Goal: Task Accomplishment & Management: Complete application form

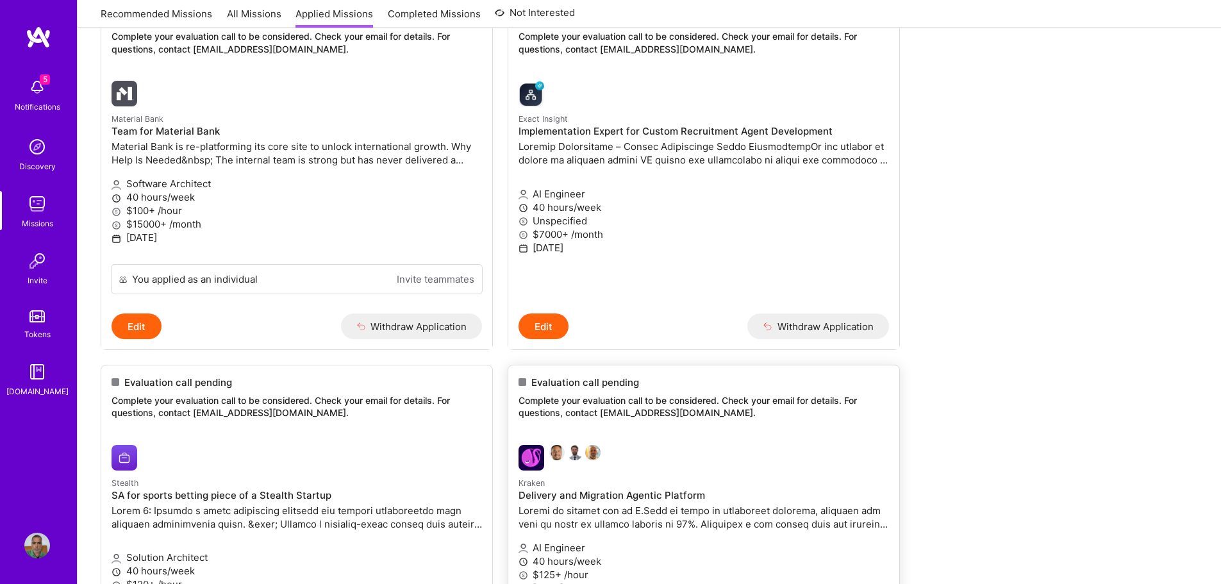
scroll to position [303, 0]
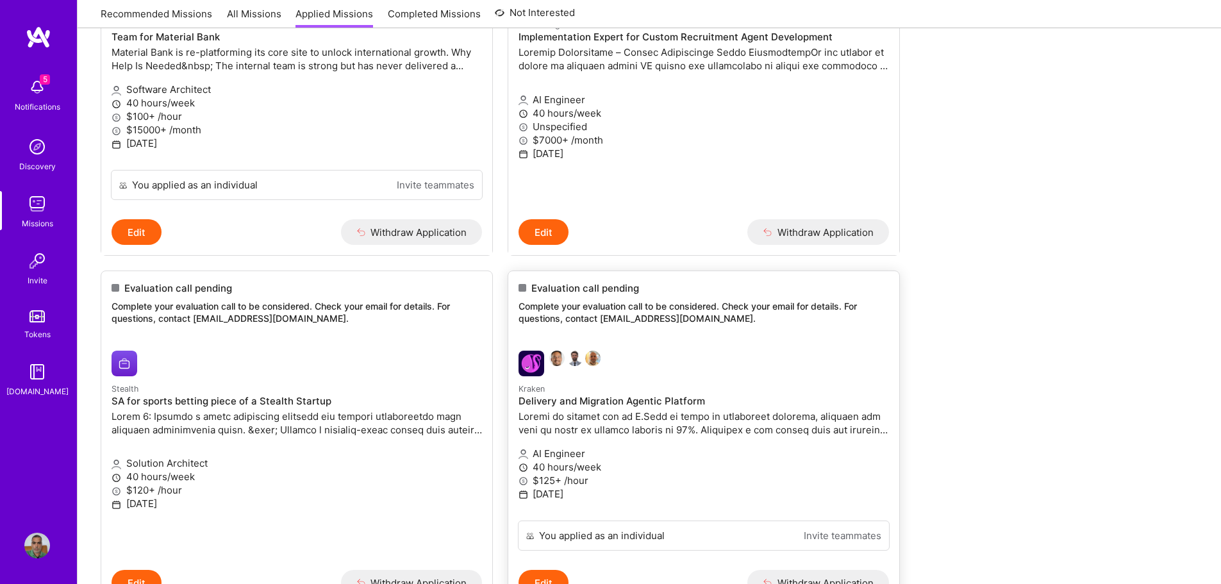
click at [627, 304] on p "Complete your evaluation call to be considered. Check your email for details. F…" at bounding box center [703, 312] width 370 height 25
click at [616, 281] on span "Evaluation call pending" at bounding box center [585, 287] width 108 height 13
click at [558, 400] on h4 "Delivery and Migration Agentic Platform" at bounding box center [703, 401] width 370 height 12
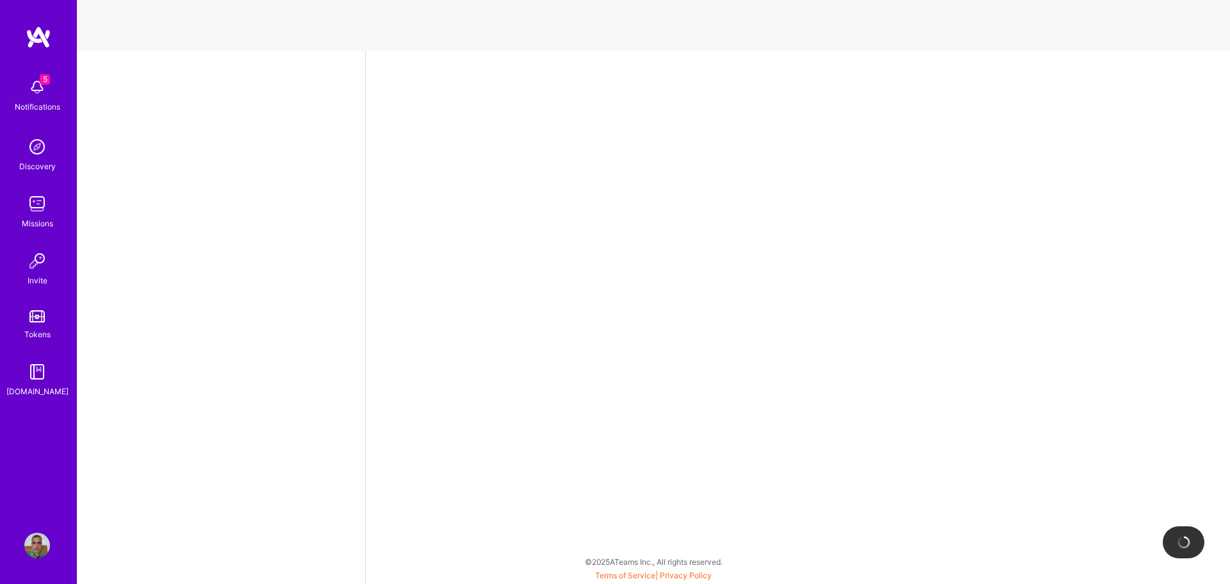
select select "IN"
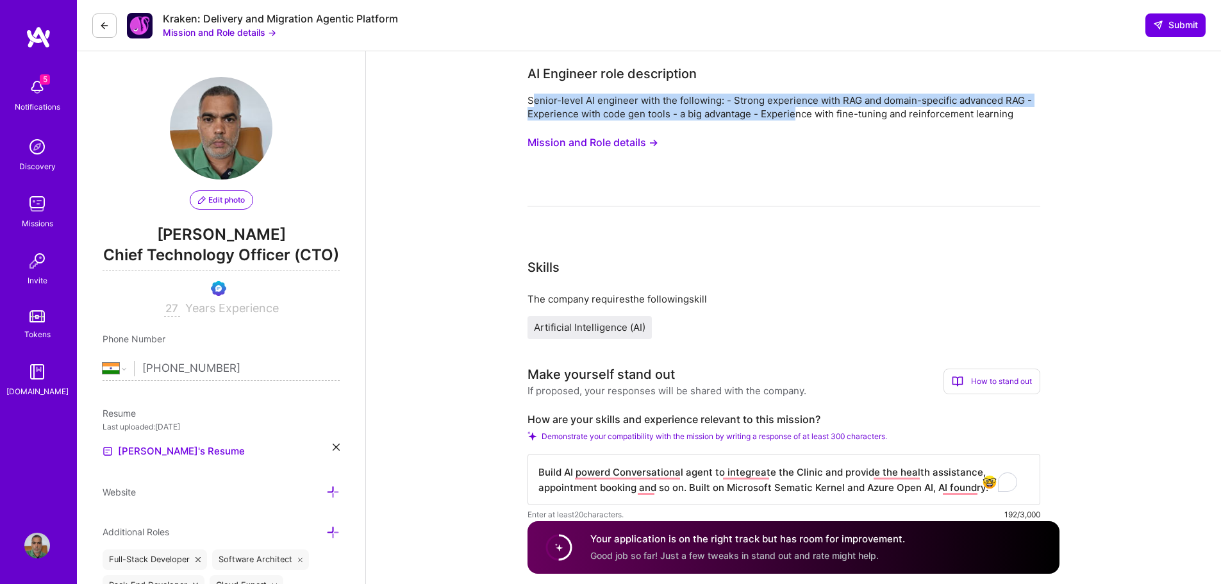
drag, startPoint x: 533, startPoint y: 100, endPoint x: 891, endPoint y: 113, distance: 358.5
click at [828, 113] on div "Senior-level AI engineer with the following: - Strong experience with RAG and d…" at bounding box center [783, 107] width 513 height 27
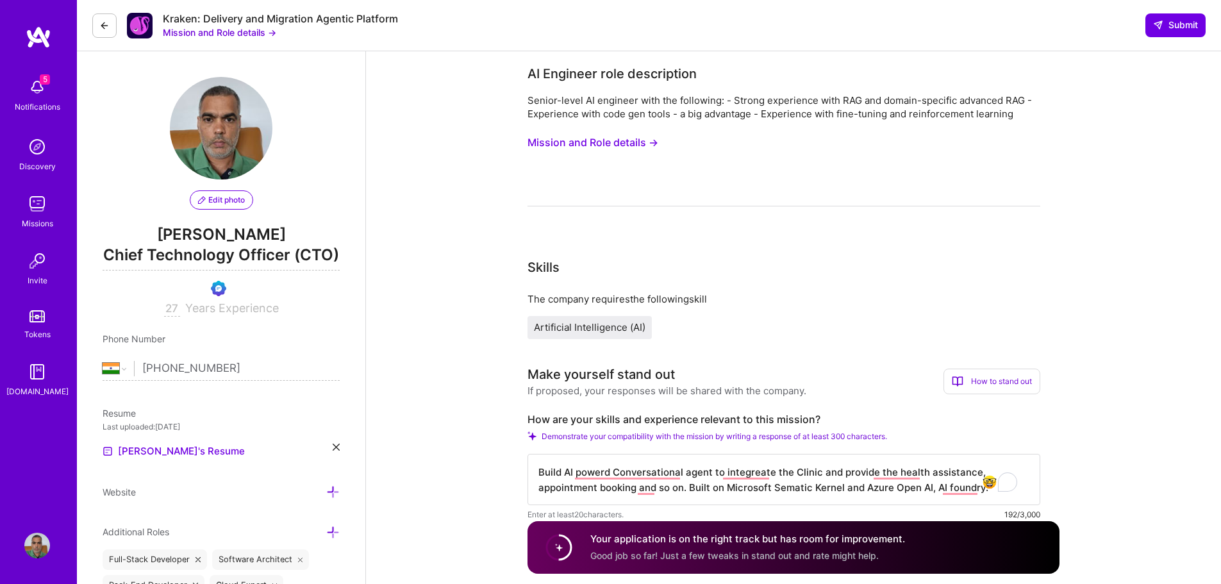
drag, startPoint x: 891, startPoint y: 115, endPoint x: 926, endPoint y: 110, distance: 35.5
click at [895, 115] on div "Senior-level AI engineer with the following: - Strong experience with RAG and d…" at bounding box center [783, 107] width 513 height 27
drag, startPoint x: 624, startPoint y: 115, endPoint x: 719, endPoint y: 115, distance: 95.5
click at [689, 115] on div "Senior-level AI engineer with the following: - Strong experience with RAG and d…" at bounding box center [783, 107] width 513 height 27
click at [722, 114] on div "Senior-level AI engineer with the following: - Strong experience with RAG and d…" at bounding box center [783, 107] width 513 height 27
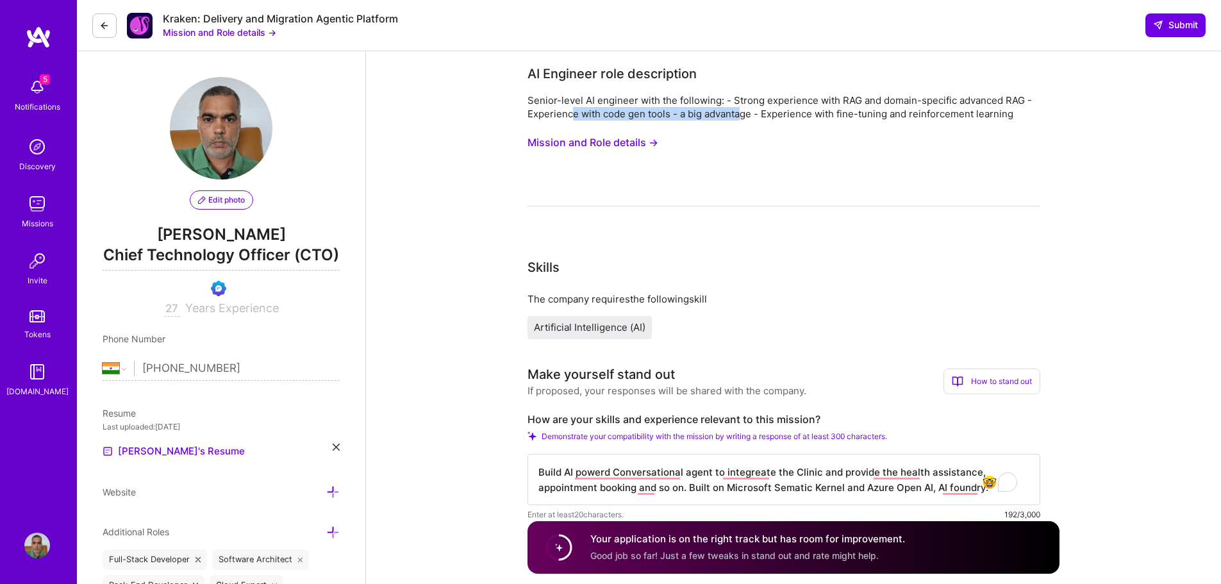
drag, startPoint x: 570, startPoint y: 116, endPoint x: 760, endPoint y: 113, distance: 189.7
click at [747, 114] on div "Senior-level AI engineer with the following: - Strong experience with RAG and d…" at bounding box center [783, 107] width 513 height 27
click at [766, 114] on div "Senior-level AI engineer with the following: - Strong experience with RAG and d…" at bounding box center [783, 107] width 513 height 27
drag, startPoint x: 675, startPoint y: 114, endPoint x: 1055, endPoint y: 124, distance: 379.5
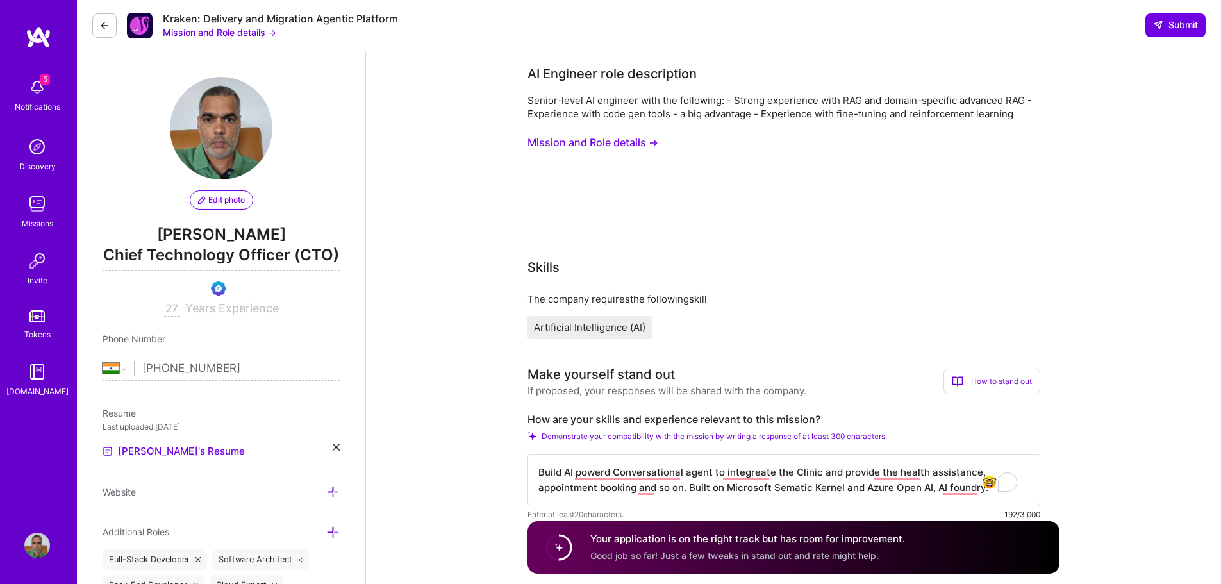
click at [1009, 150] on div "Senior-level AI engineer with the following: - Strong experience with RAG and d…" at bounding box center [783, 150] width 513 height 113
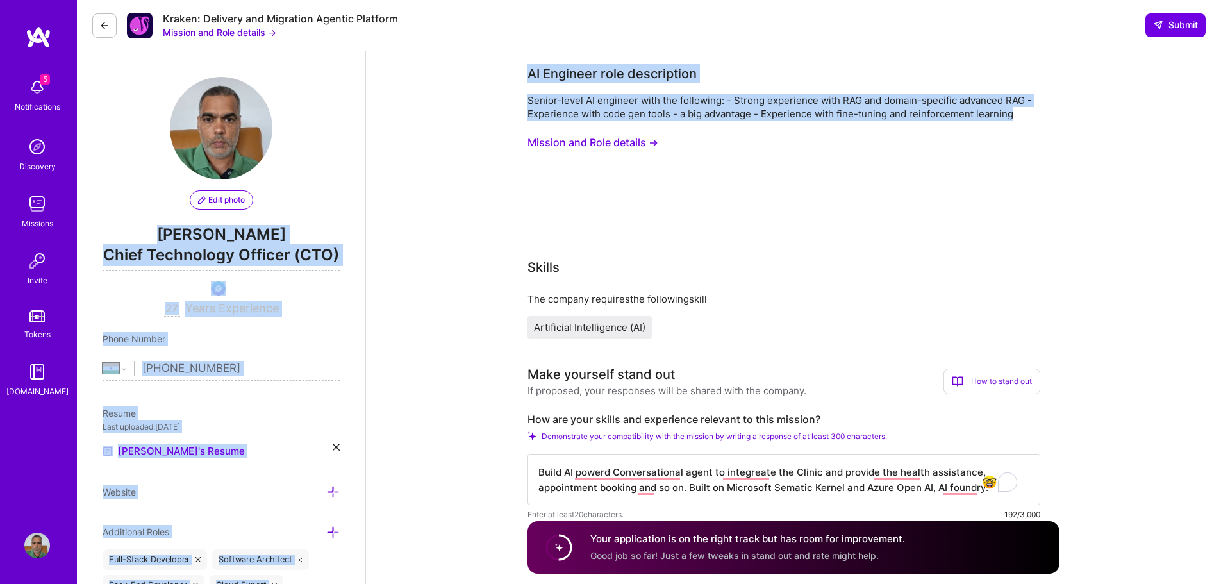
drag, startPoint x: 1020, startPoint y: 113, endPoint x: 567, endPoint y: 106, distance: 453.1
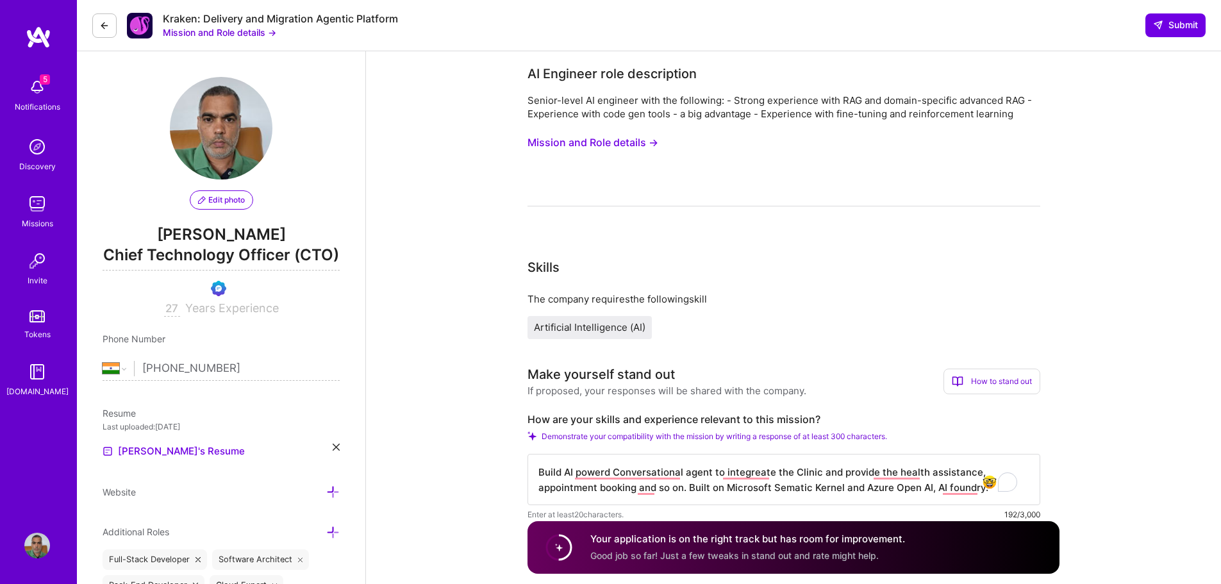
click at [866, 151] on div "Senior-level AI engineer with the following: - Strong experience with RAG and d…" at bounding box center [783, 150] width 513 height 113
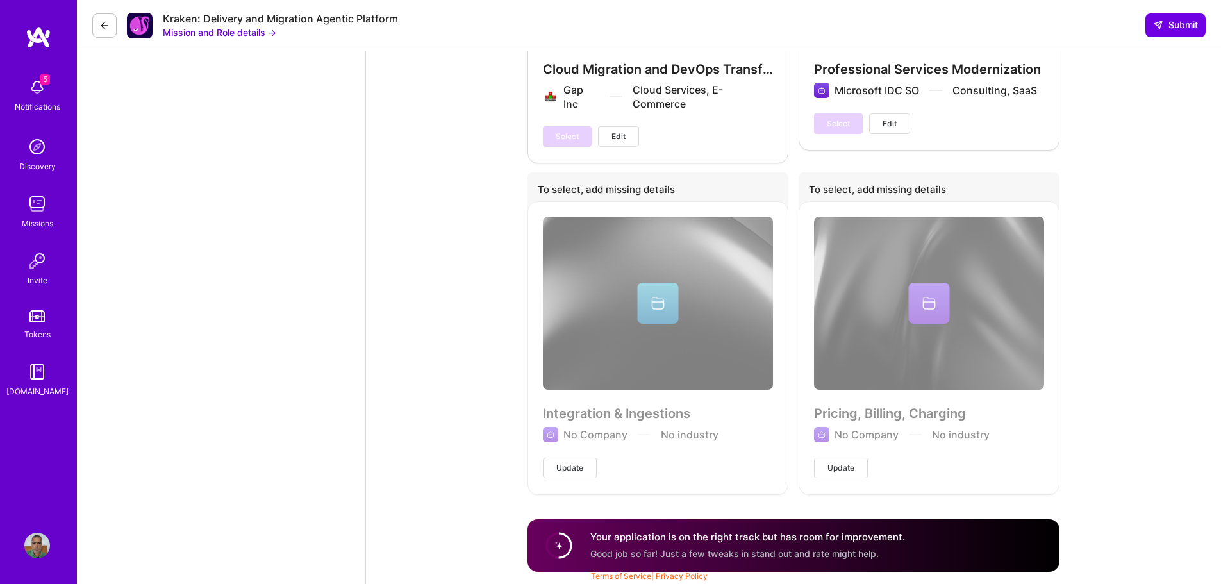
scroll to position [2296, 0]
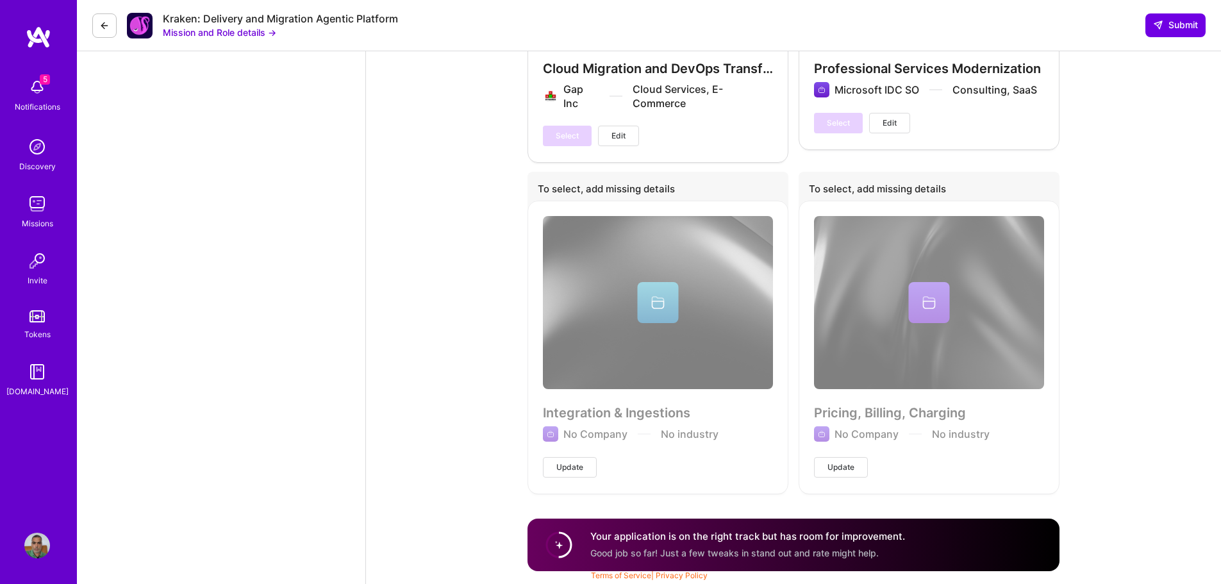
click at [103, 31] on button at bounding box center [104, 25] width 24 height 24
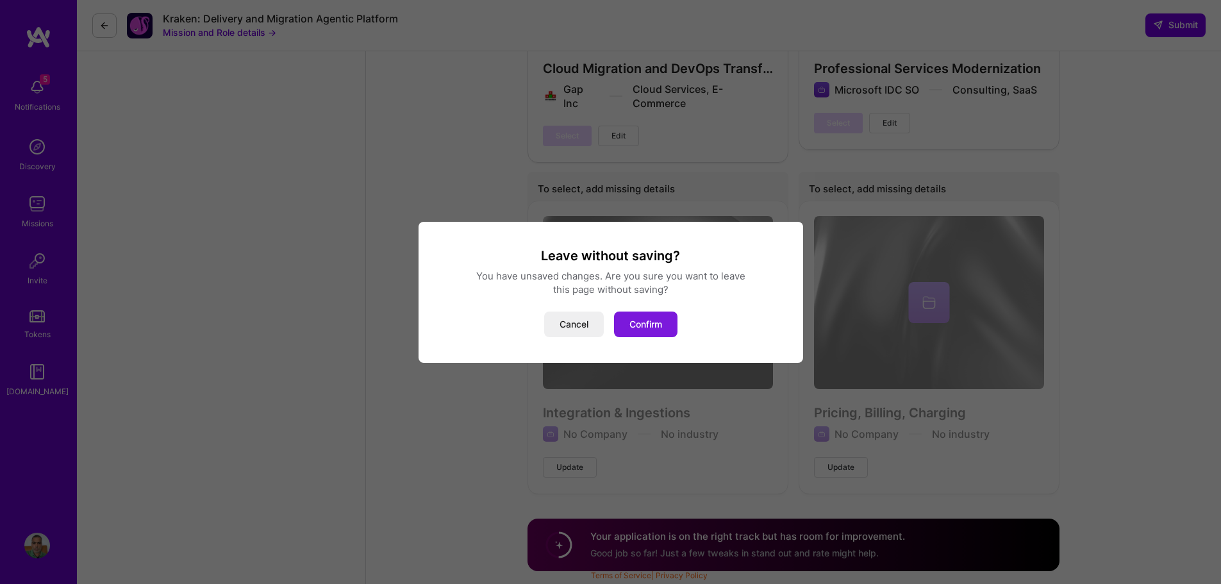
click at [641, 316] on button "Confirm" at bounding box center [645, 324] width 63 height 26
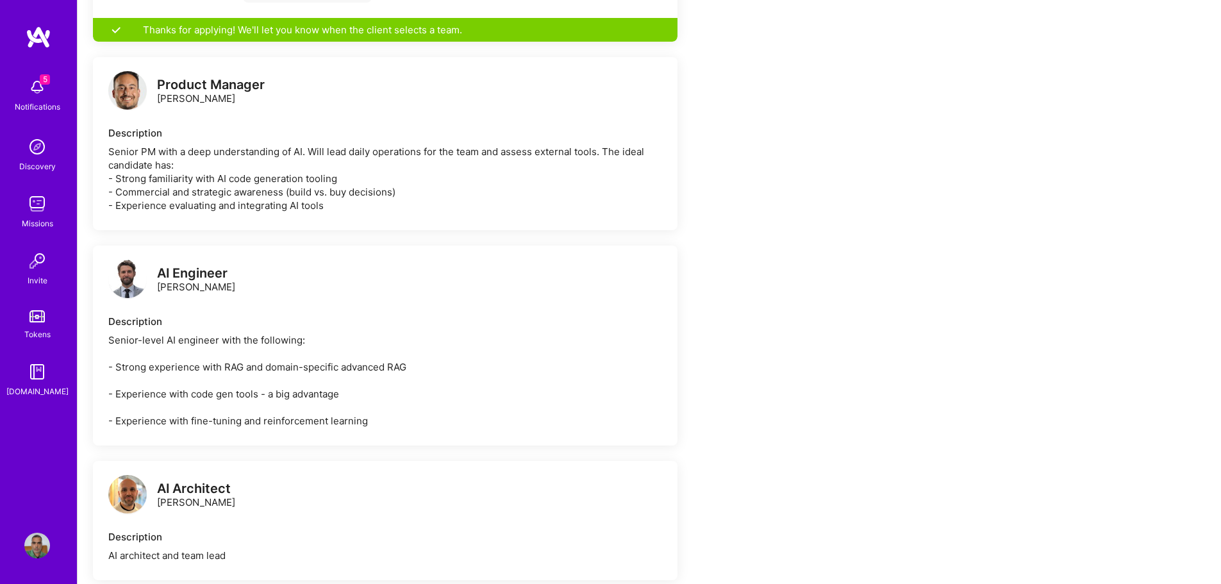
scroll to position [769, 0]
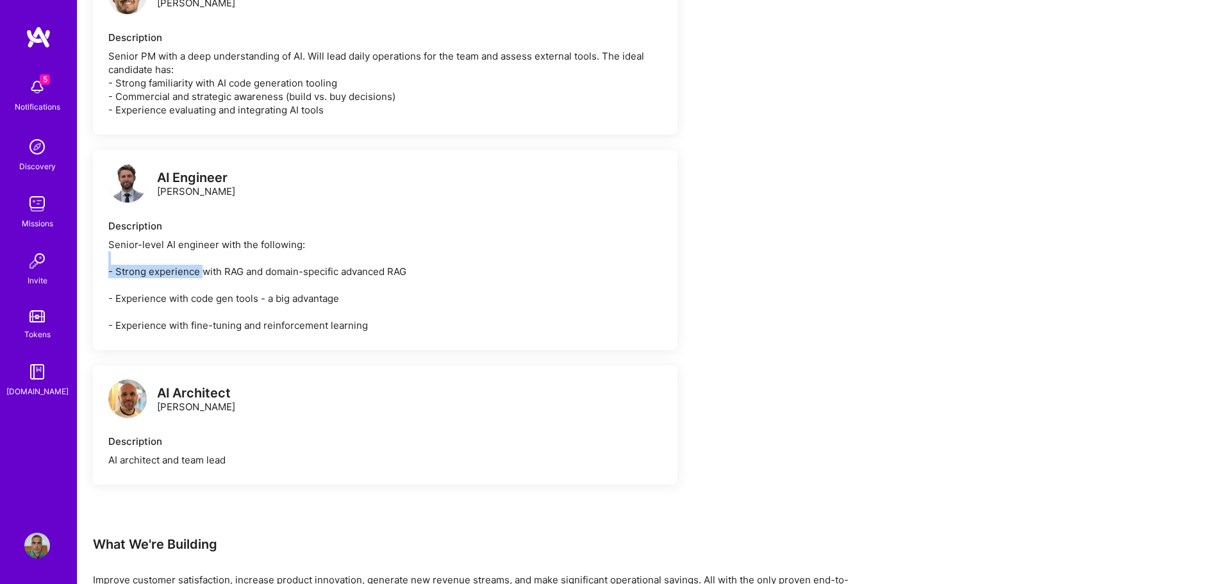
drag, startPoint x: 202, startPoint y: 272, endPoint x: 459, endPoint y: 258, distance: 257.4
click at [456, 259] on div "Senior-level AI engineer with the following: - Strong experience with RAG and d…" at bounding box center [385, 285] width 554 height 94
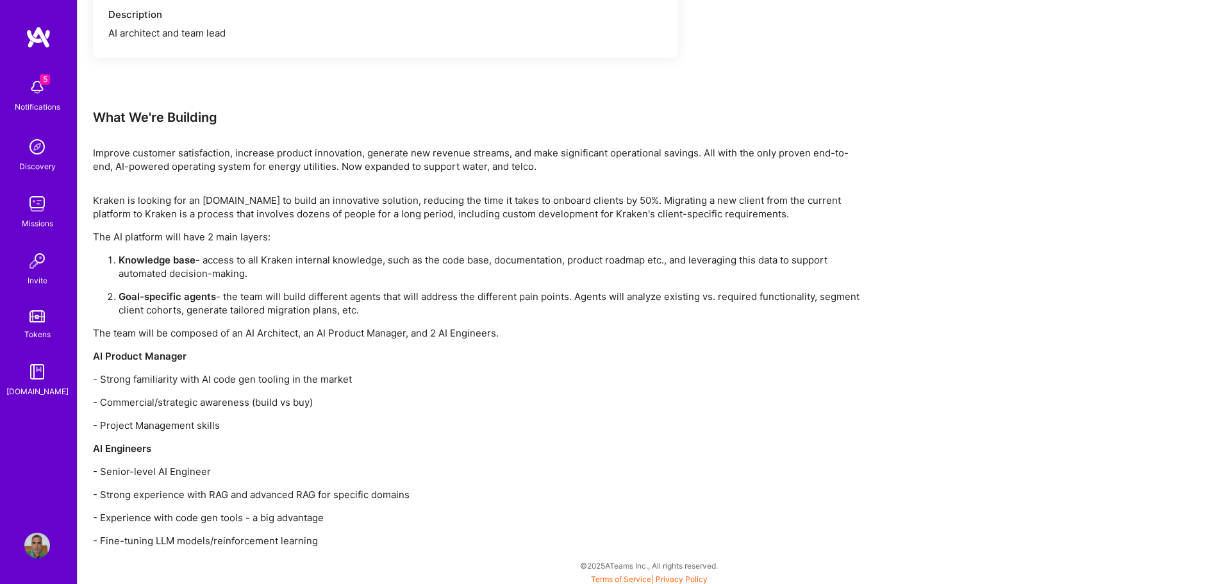
scroll to position [1200, 0]
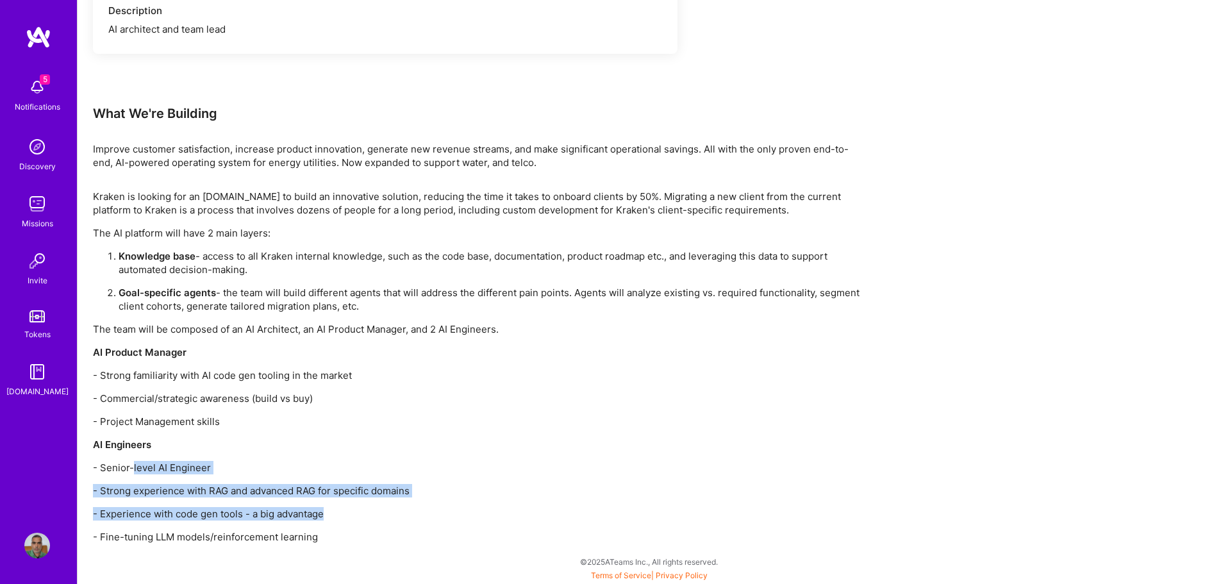
drag, startPoint x: 177, startPoint y: 471, endPoint x: 333, endPoint y: 532, distance: 167.2
click at [335, 527] on div "Kraken is looking for an [DOMAIN_NAME] to build an innovative solution, reducin…" at bounding box center [477, 367] width 769 height 354
click at [331, 541] on p "- Fine-tuning LLM models/reinforcement learning" at bounding box center [477, 536] width 769 height 13
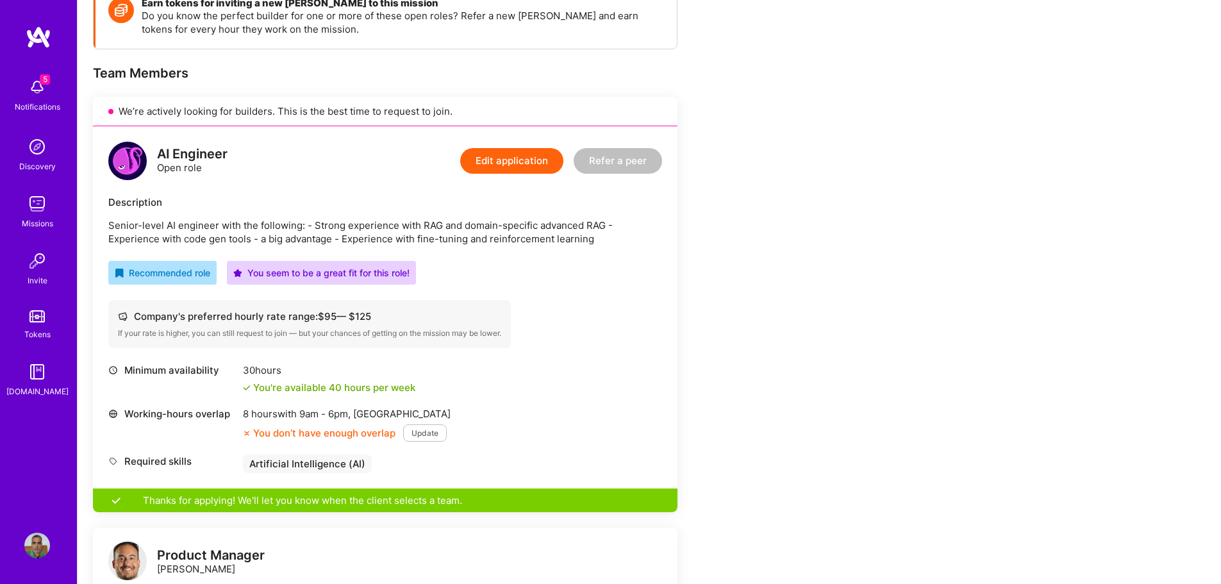
scroll to position [174, 0]
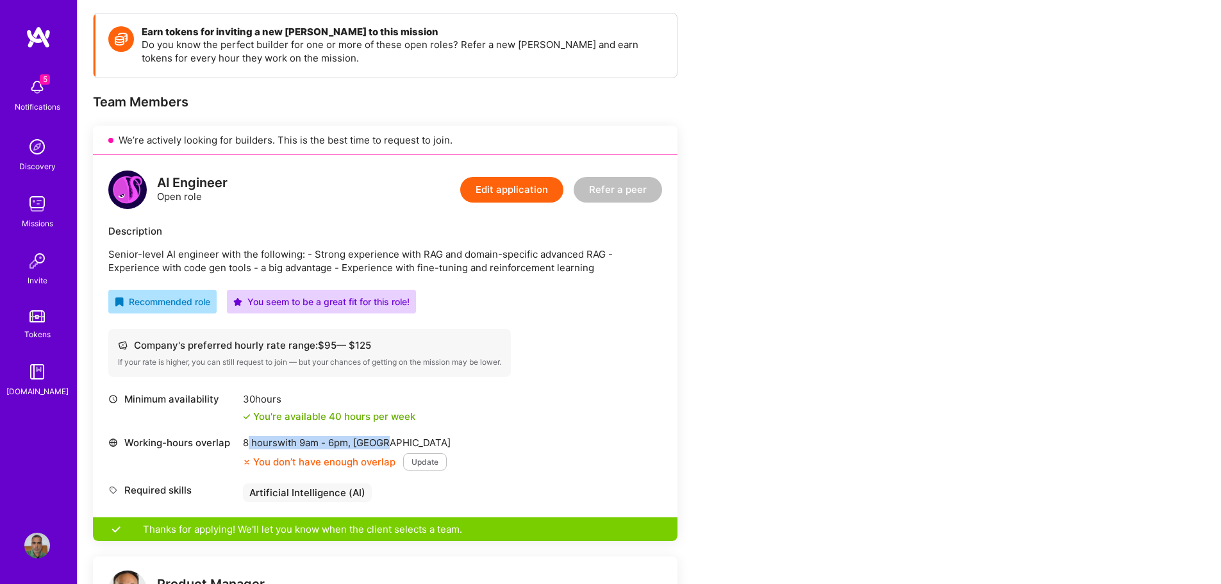
drag, startPoint x: 247, startPoint y: 440, endPoint x: 431, endPoint y: 431, distance: 184.1
click at [410, 437] on div "8 hours with 9am - 6pm , [GEOGRAPHIC_DATA]" at bounding box center [347, 442] width 208 height 13
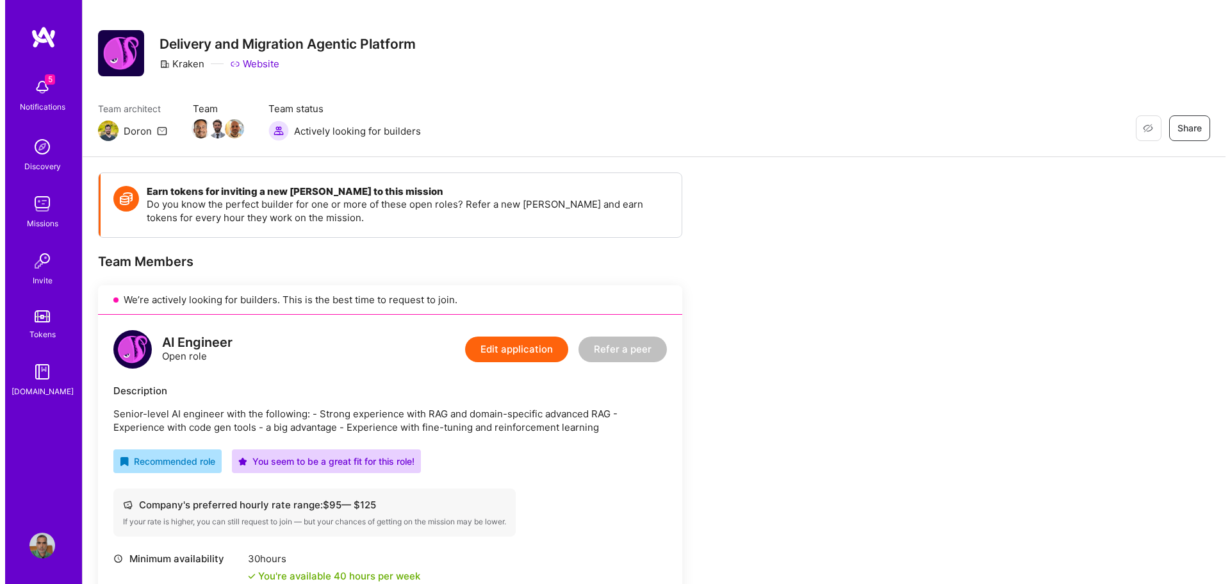
scroll to position [0, 0]
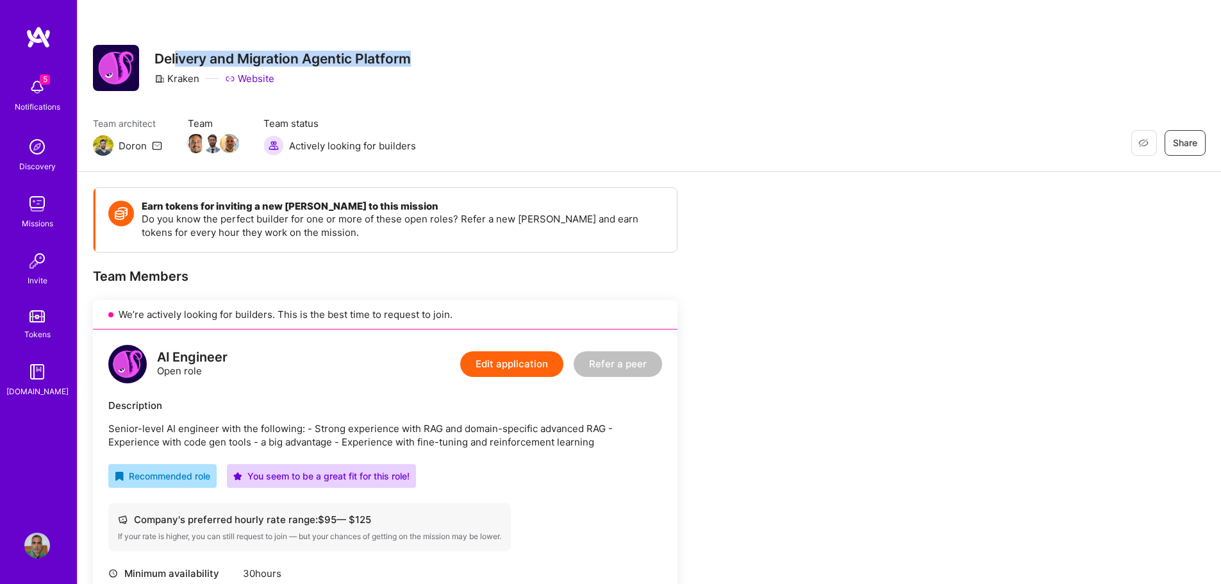
drag, startPoint x: 175, startPoint y: 54, endPoint x: 505, endPoint y: 53, distance: 330.0
click at [500, 53] on div "Restore Not Interested Share Delivery and Migration Agentic Platform Kraken Web…" at bounding box center [649, 68] width 1113 height 46
click at [520, 64] on div "Restore Not Interested Share Delivery and Migration Agentic Platform Kraken Web…" at bounding box center [649, 68] width 1113 height 46
click at [247, 73] on link "Website" at bounding box center [249, 78] width 49 height 13
click at [29, 89] on img at bounding box center [37, 87] width 26 height 26
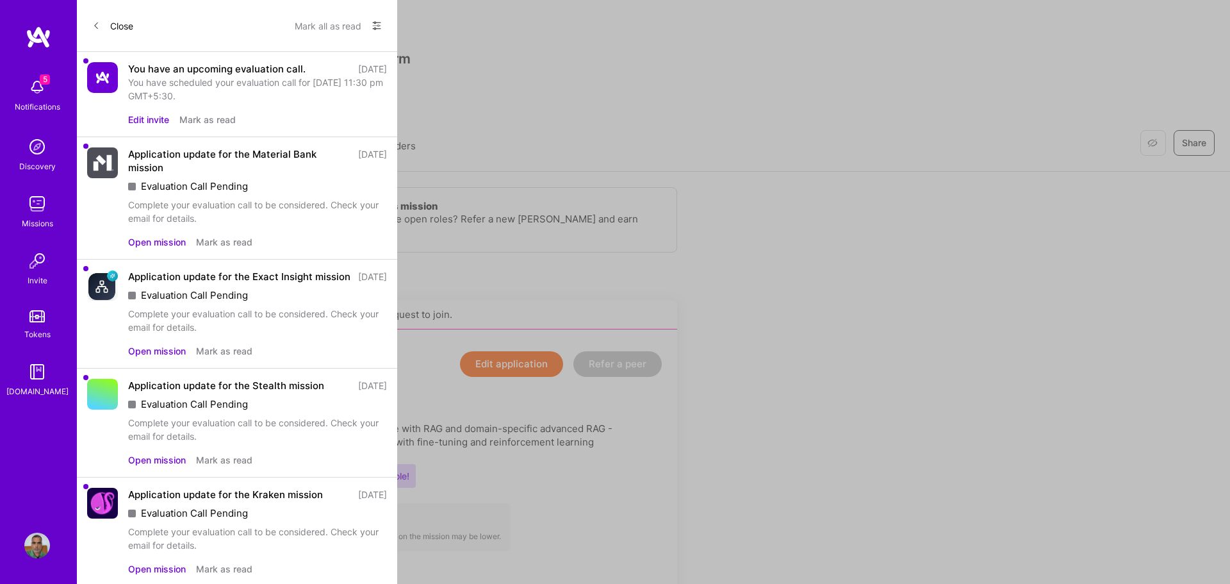
click at [214, 73] on div "You have an upcoming evaluation call." at bounding box center [217, 68] width 178 height 13
drag, startPoint x: 119, startPoint y: 21, endPoint x: 360, endPoint y: 25, distance: 241.6
click at [331, 35] on div "Close Mark all as read Show all notifications Show unread notifications only" at bounding box center [237, 26] width 320 height 52
click at [372, 23] on icon at bounding box center [377, 26] width 10 height 10
click at [288, 58] on span "Show all notifications" at bounding box center [286, 52] width 89 height 13
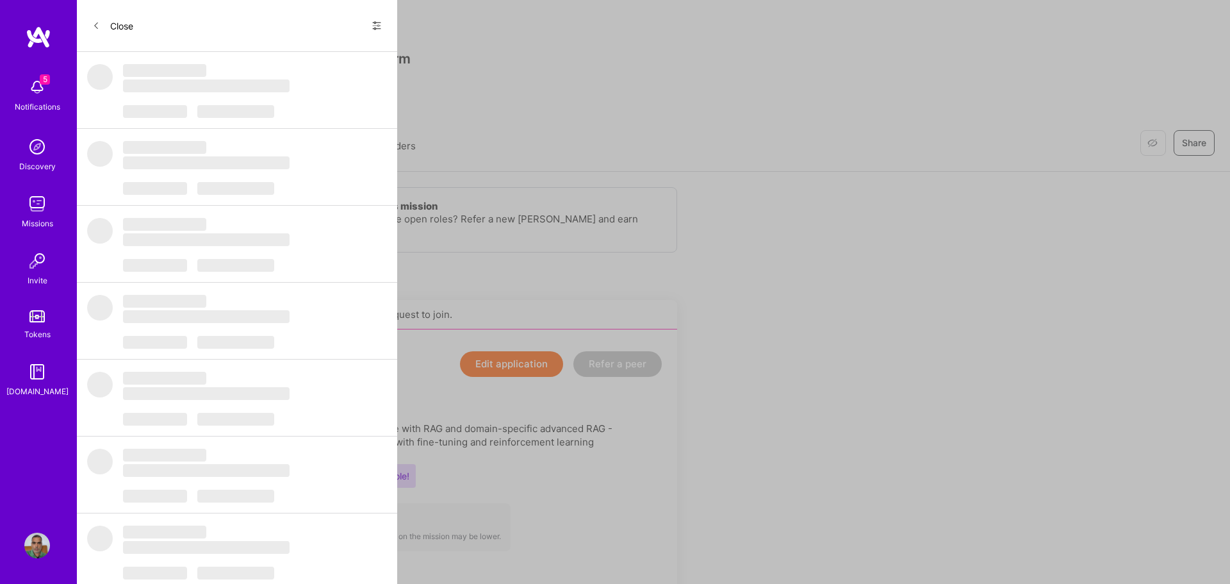
click at [373, 25] on icon at bounding box center [377, 26] width 8 height 2
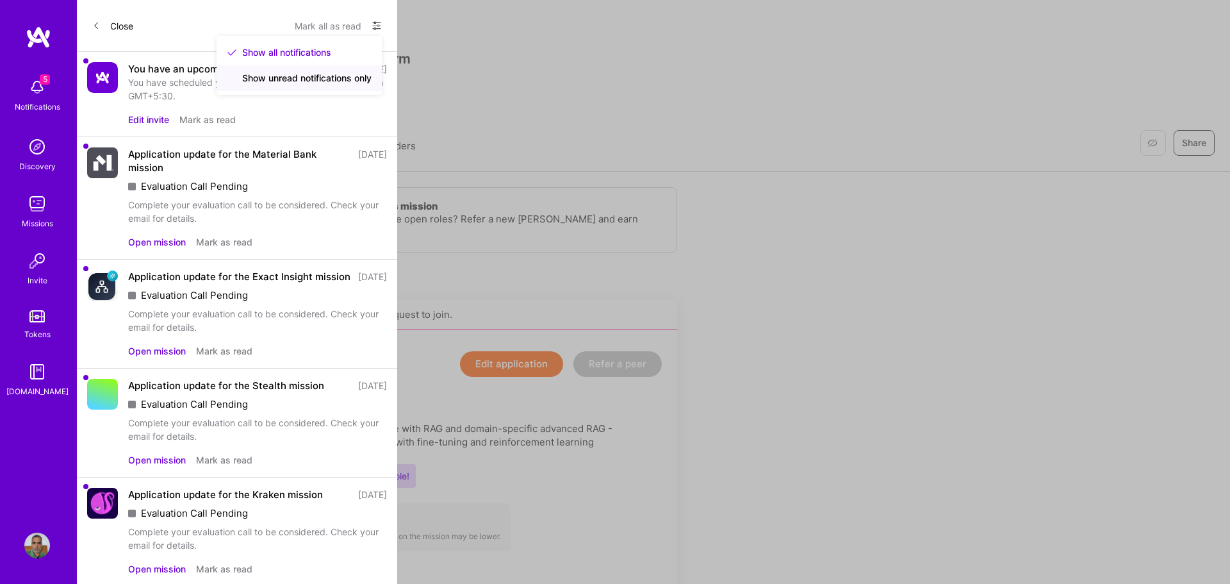
click at [267, 79] on span "Show unread notifications only" at bounding box center [306, 78] width 129 height 13
click at [295, 31] on button "Mark all as read" at bounding box center [328, 25] width 67 height 21
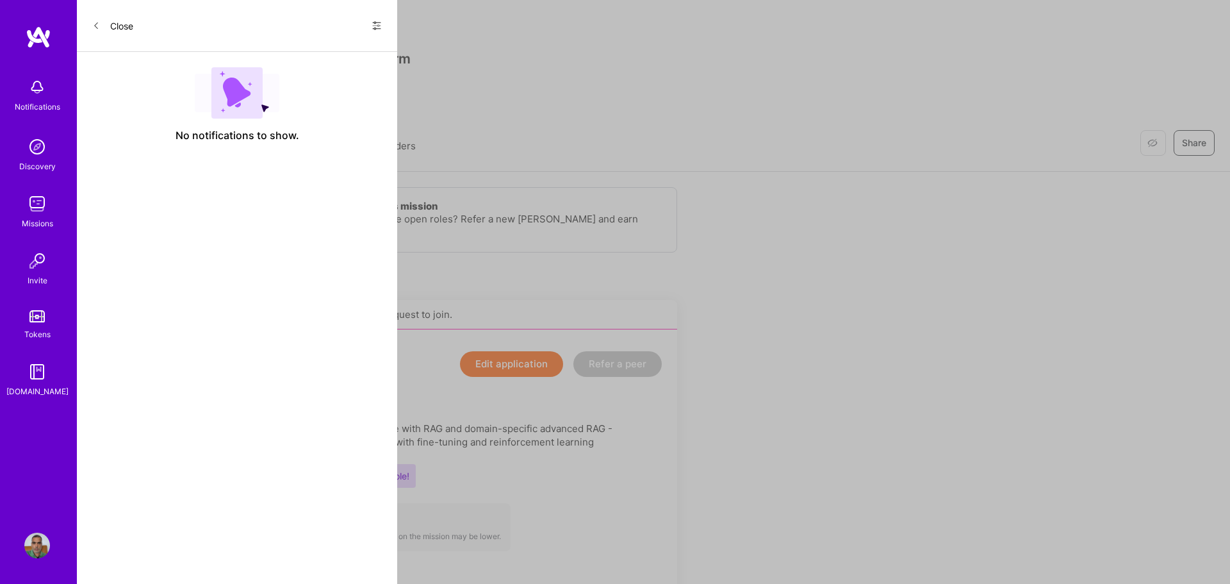
click at [320, 24] on div "Close Show all notifications Show unread notifications only" at bounding box center [237, 26] width 320 height 52
click at [125, 29] on button "Close" at bounding box center [112, 25] width 41 height 21
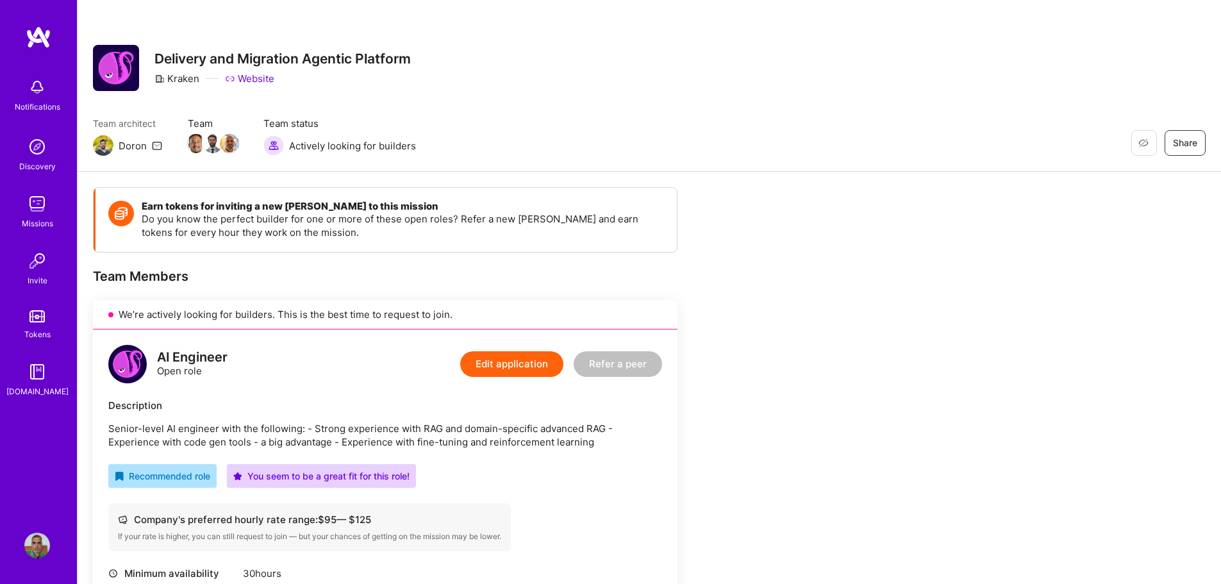
click at [33, 101] on div "Notifications" at bounding box center [38, 106] width 46 height 13
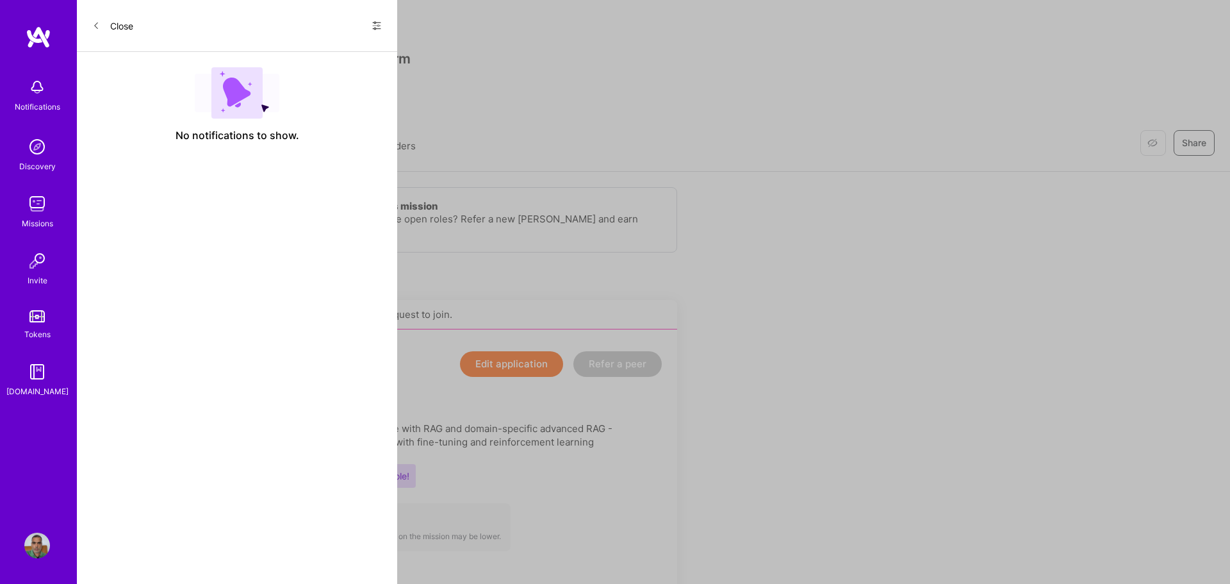
click at [377, 24] on icon at bounding box center [377, 26] width 10 height 10
click at [314, 55] on span "Show all notifications" at bounding box center [286, 52] width 89 height 13
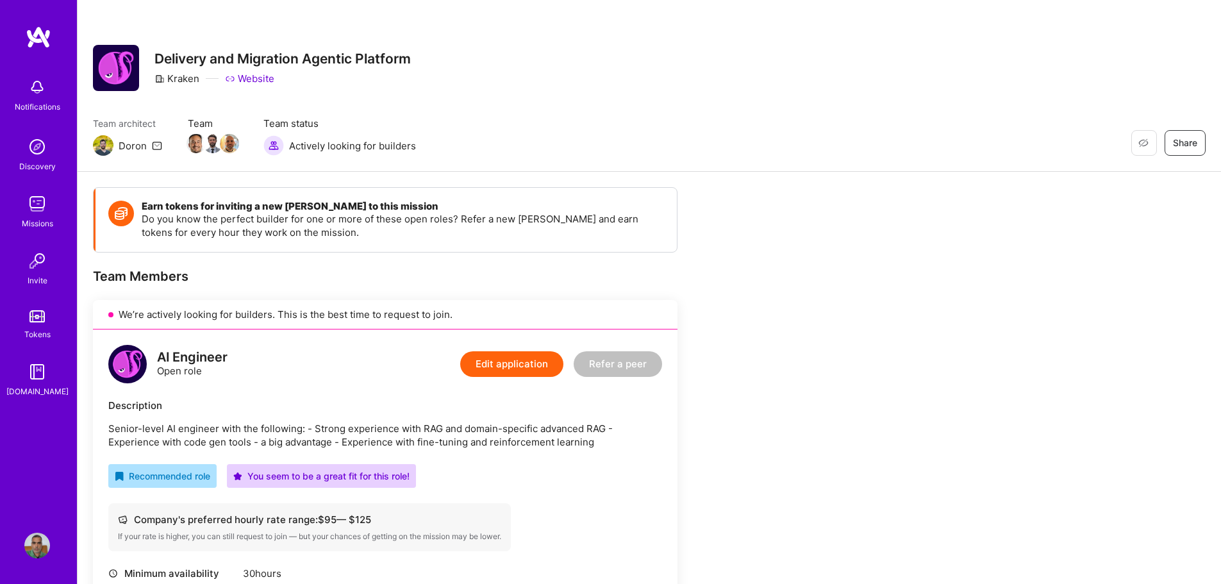
click at [47, 97] on div "Notifications Discovery Missions Invite Tokens [DOMAIN_NAME]" at bounding box center [38, 235] width 77 height 326
click at [35, 42] on img at bounding box center [39, 37] width 26 height 23
